Goal: Find specific page/section: Find specific page/section

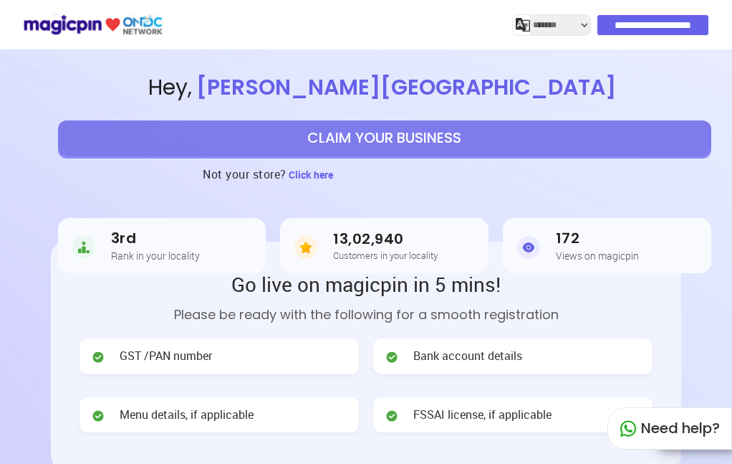
select select "*******"
click at [279, 432] on div "Menu details, if applicable" at bounding box center [219, 415] width 279 height 36
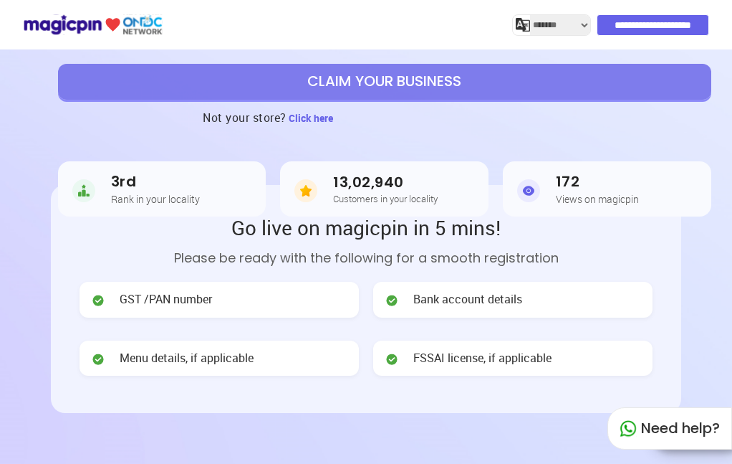
scroll to position [61, 0]
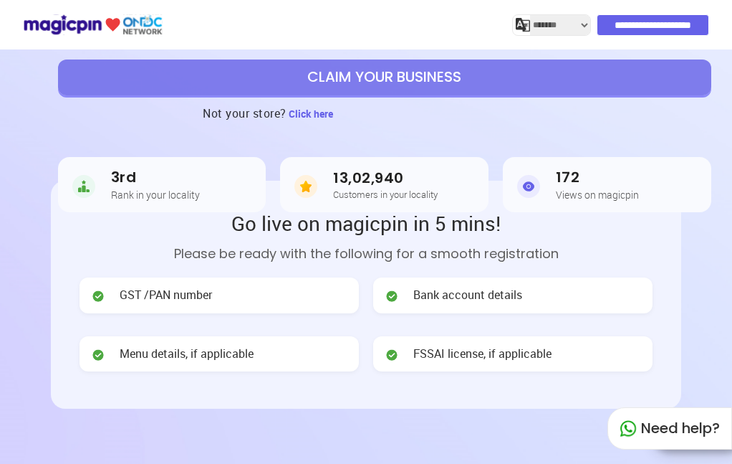
click at [224, 352] on span "Menu details, if applicable" at bounding box center [187, 353] width 134 height 16
click at [244, 356] on span "Menu details, if applicable" at bounding box center [187, 353] width 134 height 16
click at [239, 356] on span "Menu details, if applicable" at bounding box center [187, 353] width 134 height 16
click at [247, 349] on span "Menu details, if applicable" at bounding box center [187, 353] width 134 height 16
click at [240, 358] on span "Menu details, if applicable" at bounding box center [187, 353] width 134 height 16
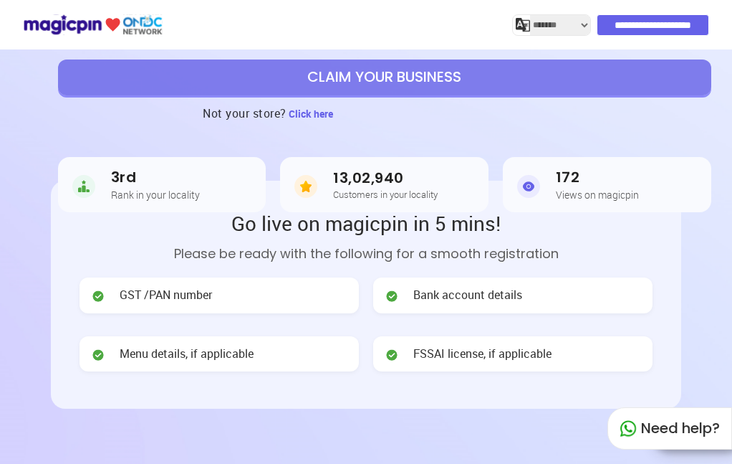
click at [240, 360] on span "Menu details, if applicable" at bounding box center [187, 353] width 134 height 16
click at [228, 365] on div "Menu details, if applicable" at bounding box center [219, 354] width 279 height 36
click at [234, 359] on span "Menu details, if applicable" at bounding box center [187, 353] width 134 height 16
click at [229, 365] on div "Menu details, if applicable" at bounding box center [219, 354] width 279 height 36
click at [99, 354] on img at bounding box center [98, 355] width 14 height 14
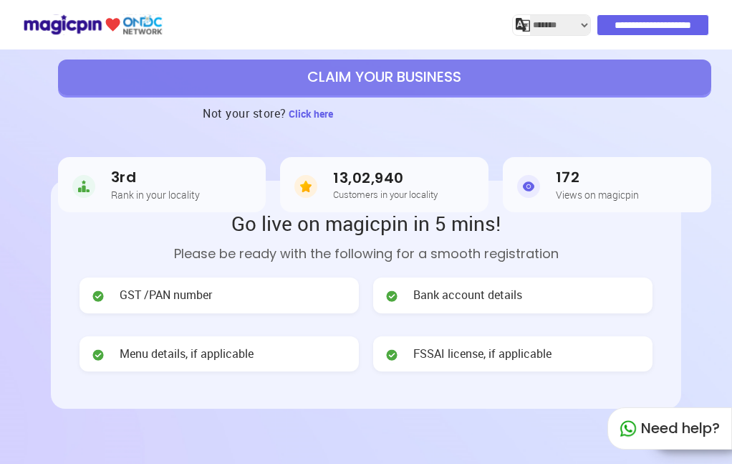
click at [127, 360] on span "Menu details, if applicable" at bounding box center [187, 353] width 134 height 16
click at [567, 180] on h3 "172" at bounding box center [597, 177] width 83 height 16
